Goal: Register for event/course

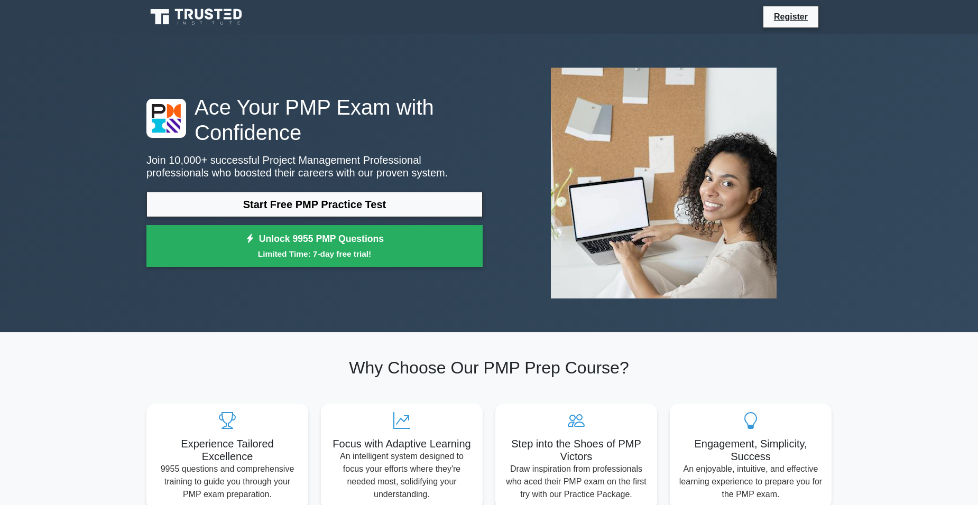
click at [346, 165] on div "Ace Your PMP Exam with Confidence Join 10,000+ successful Project Management Pr…" at bounding box center [314, 184] width 349 height 178
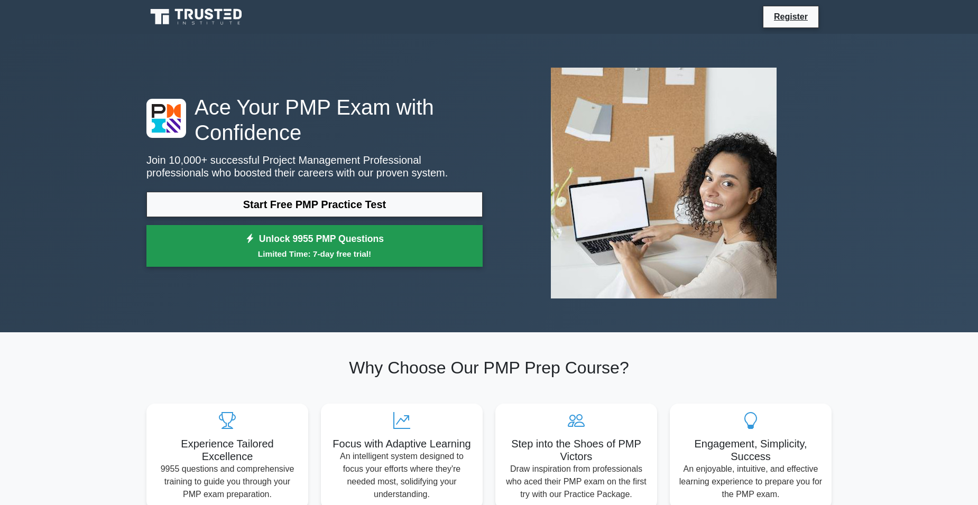
click at [334, 246] on link "Unlock 9955 PMP Questions Limited Time: 7-day free trial!" at bounding box center [314, 246] width 336 height 42
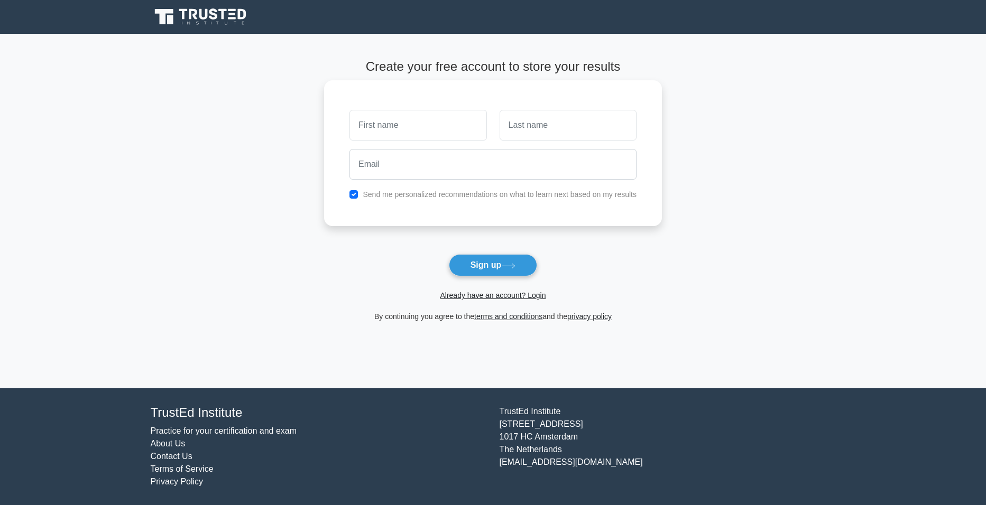
click at [388, 128] on input "text" at bounding box center [417, 125] width 137 height 31
type input "[PERSON_NAME]"
type input "Gregoire"
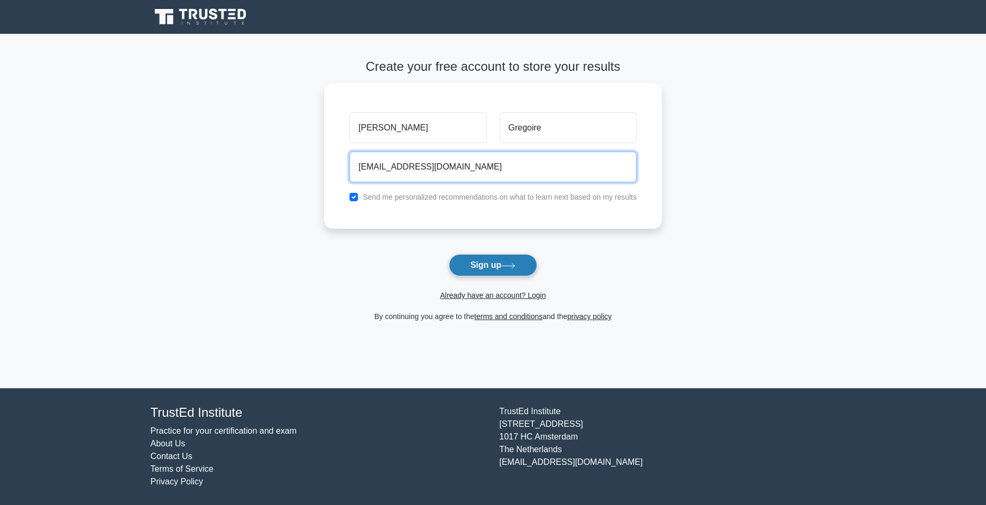
type input "[EMAIL_ADDRESS][DOMAIN_NAME]"
click at [485, 265] on button "Sign up" at bounding box center [493, 265] width 89 height 22
